Goal: Information Seeking & Learning: Learn about a topic

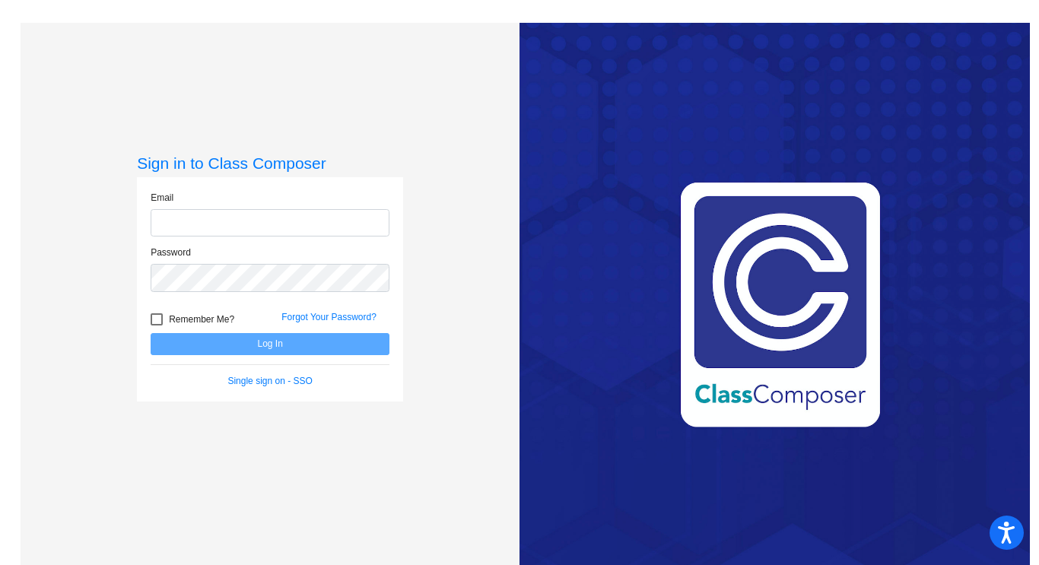
type input "[EMAIL_ADDRESS][DOMAIN_NAME]"
click at [272, 352] on button "Log In" at bounding box center [270, 344] width 239 height 22
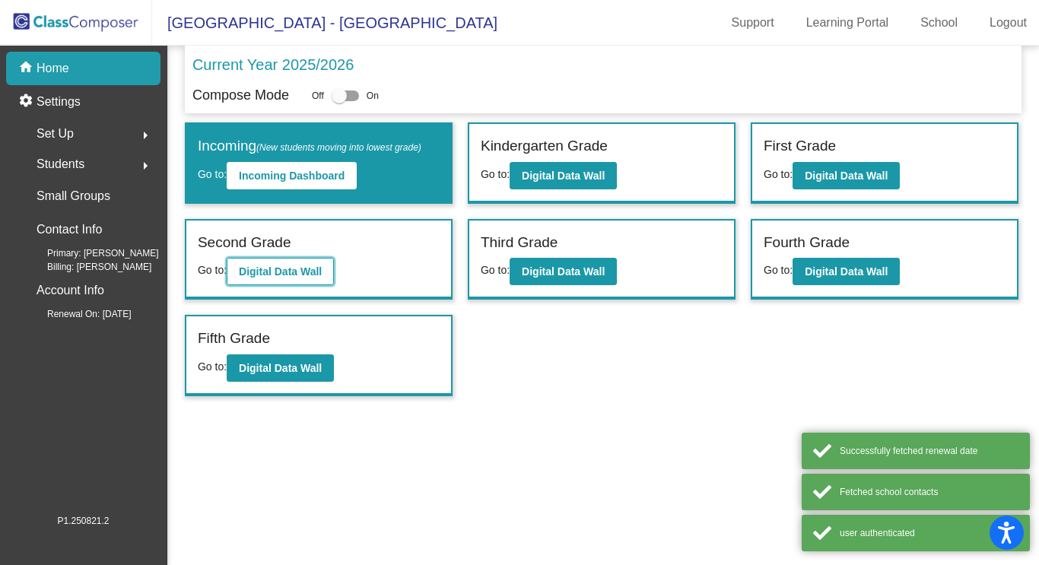
click at [304, 268] on b "Digital Data Wall" at bounding box center [280, 272] width 83 height 12
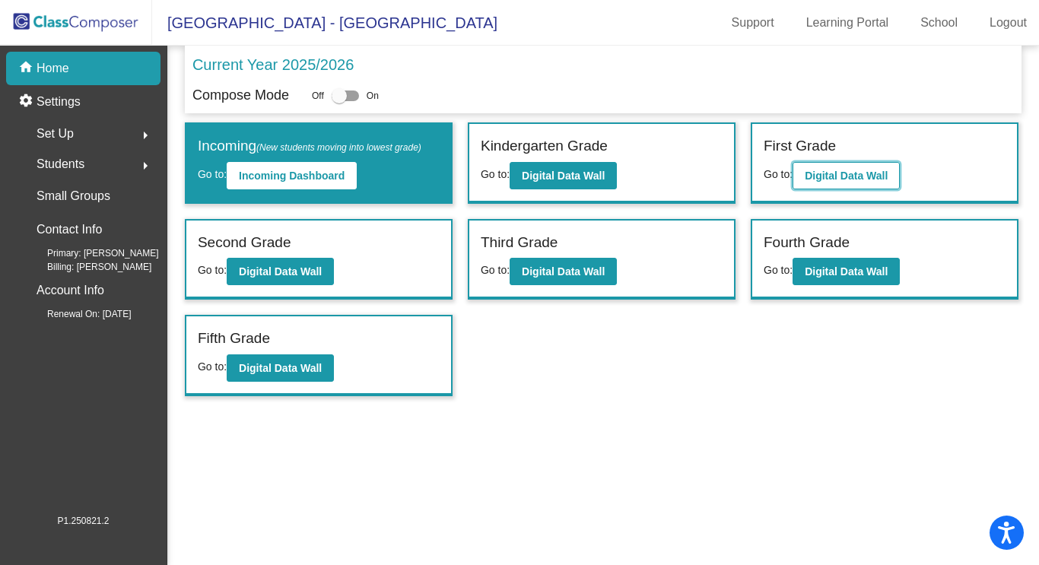
click at [853, 168] on button "Digital Data Wall" at bounding box center [846, 175] width 107 height 27
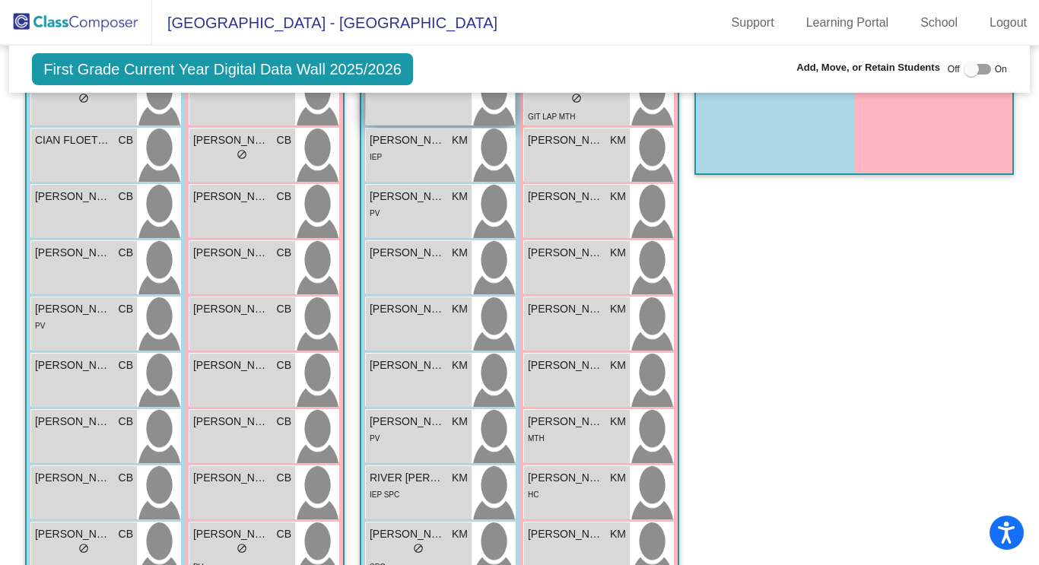
scroll to position [1363, 0]
click at [599, 147] on div "[PERSON_NAME] KM lock do_not_disturb_alt" at bounding box center [577, 154] width 106 height 53
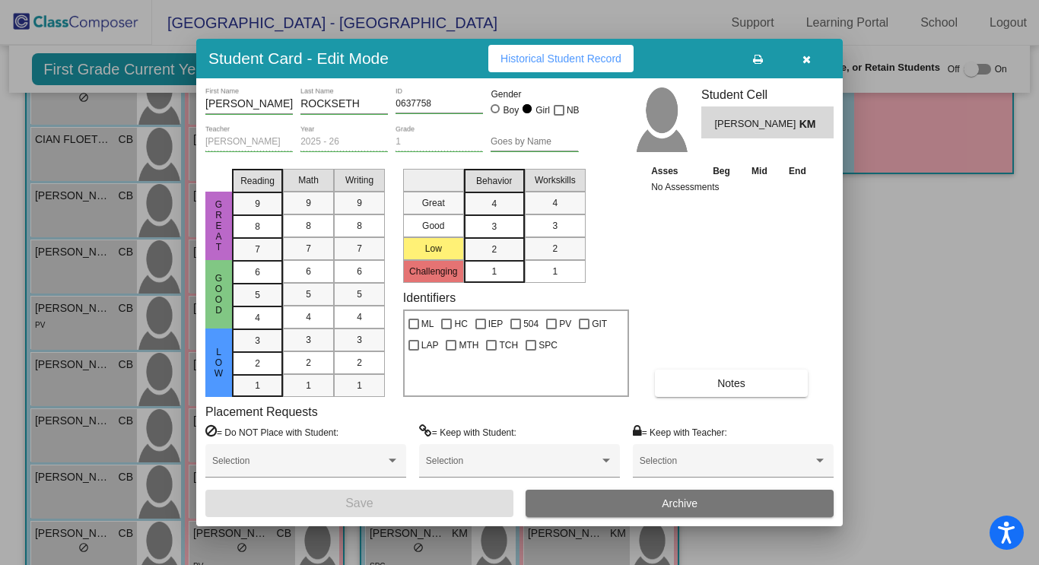
click at [808, 64] on icon "button" at bounding box center [807, 59] width 8 height 11
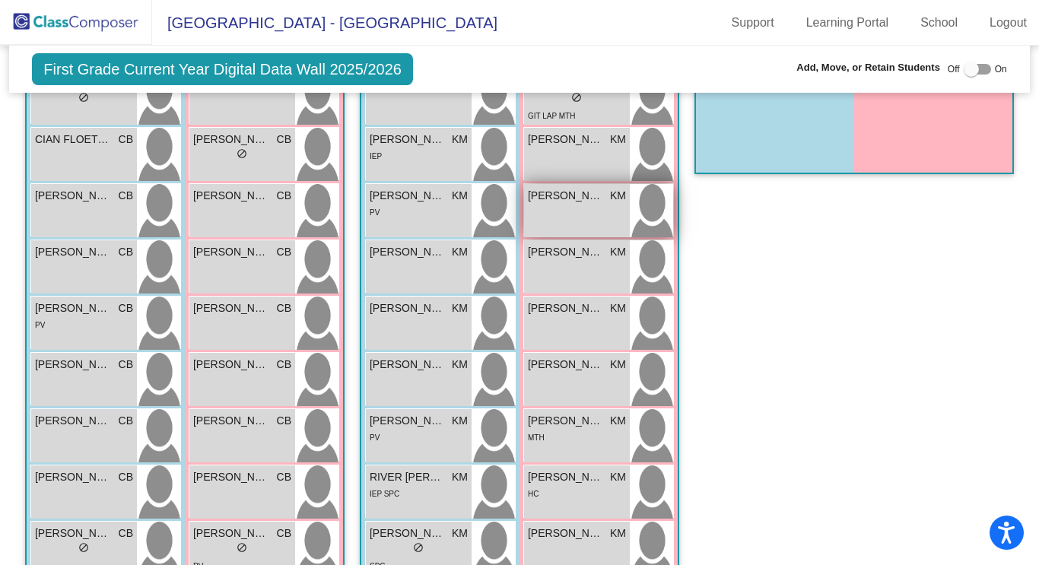
click at [576, 199] on div "[PERSON_NAME] KM lock do_not_disturb_alt" at bounding box center [577, 210] width 106 height 53
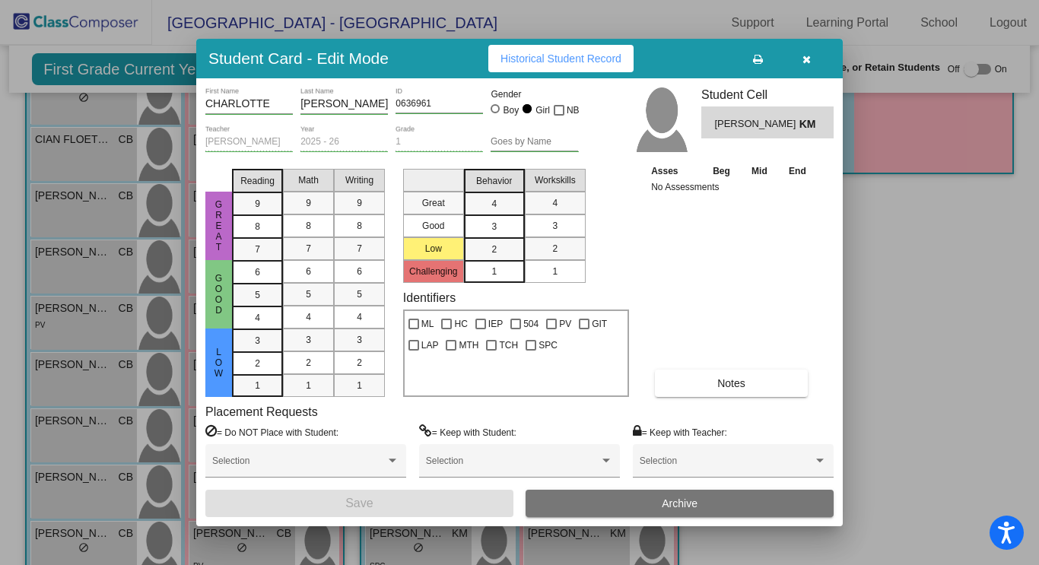
click at [810, 64] on icon "button" at bounding box center [807, 59] width 8 height 11
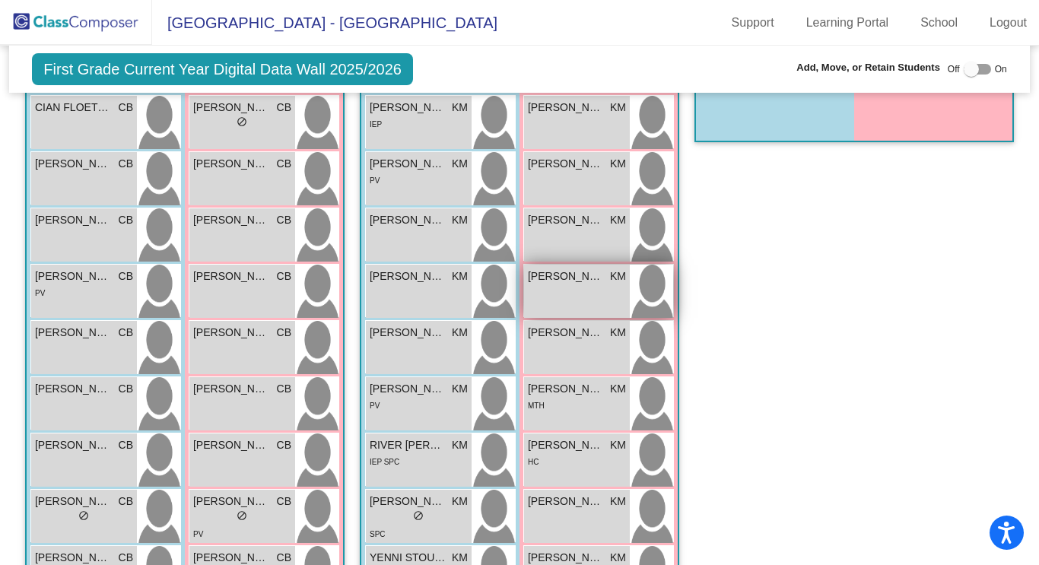
scroll to position [1396, 0]
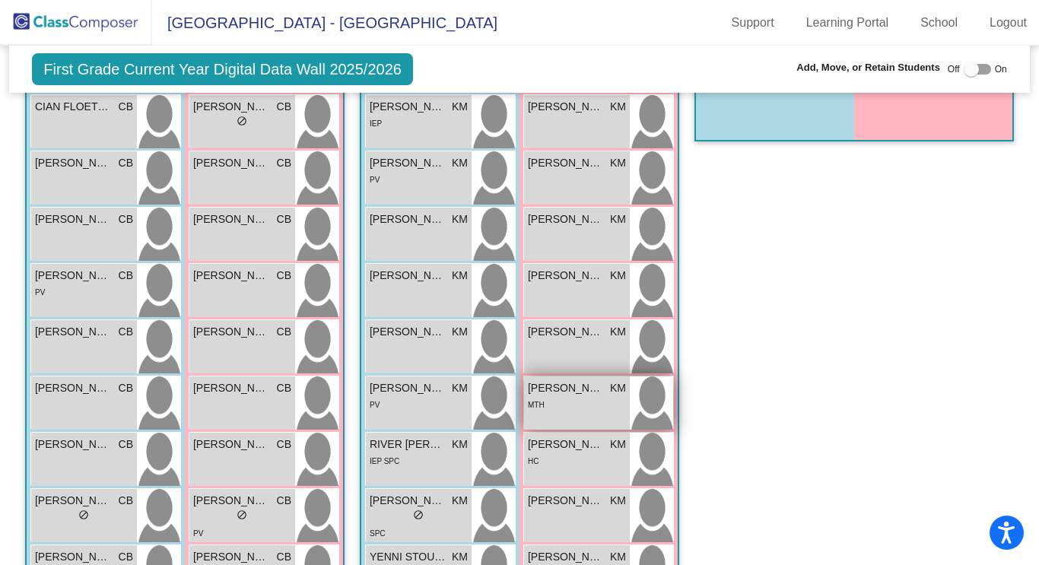
click at [580, 380] on span "[PERSON_NAME]" at bounding box center [566, 388] width 76 height 16
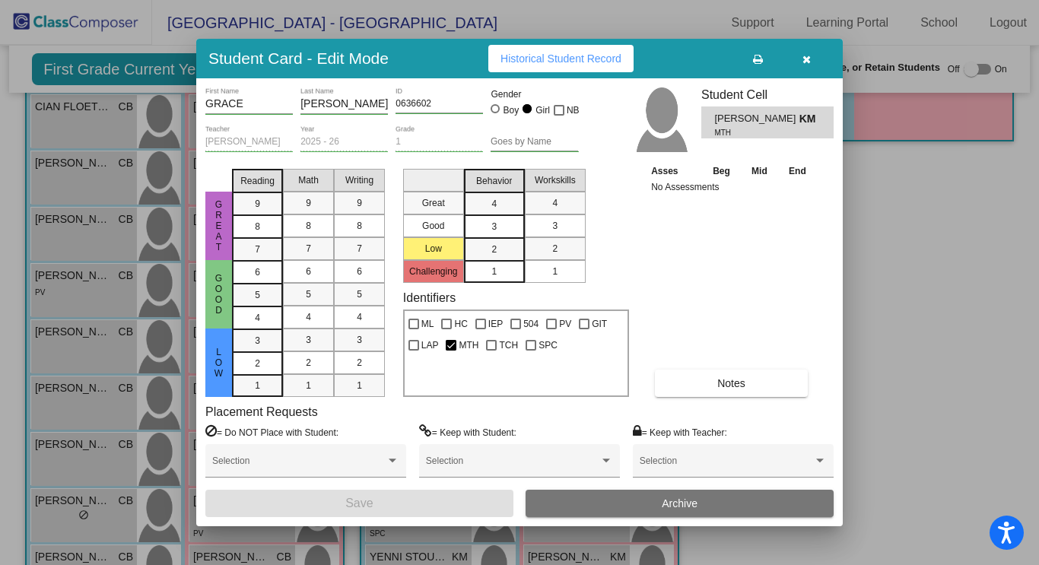
click at [807, 53] on span "button" at bounding box center [807, 59] width 8 height 12
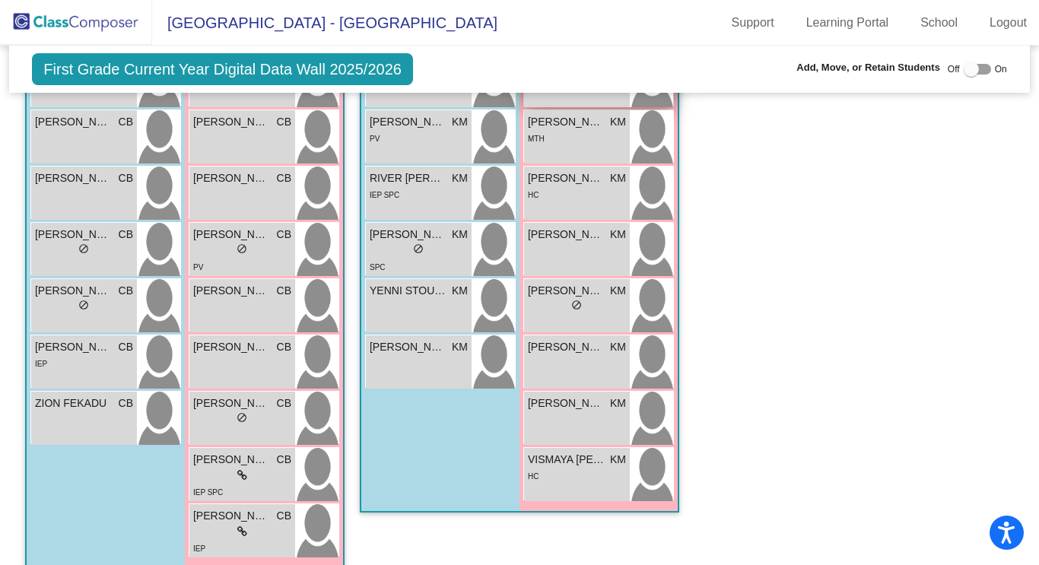
scroll to position [1666, 0]
